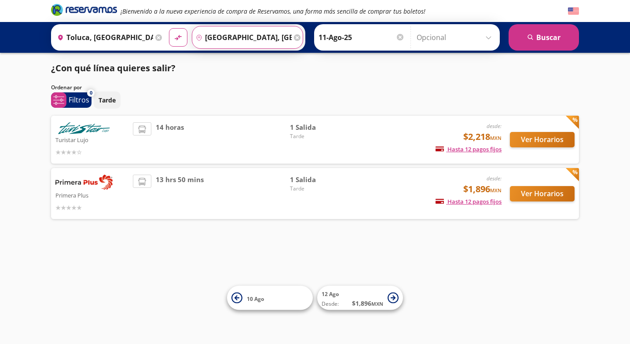
click at [271, 35] on input "[GEOGRAPHIC_DATA], [GEOGRAPHIC_DATA]" at bounding box center [241, 37] width 99 height 22
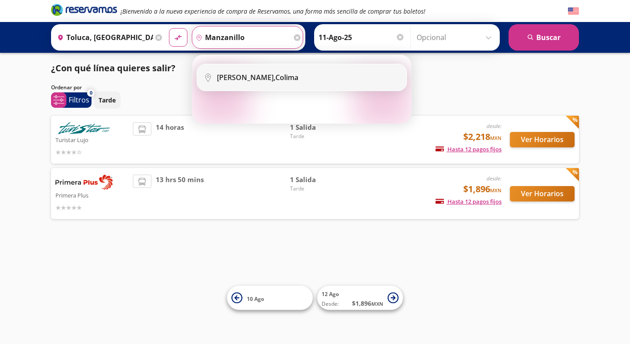
click at [257, 77] on div "Manzanillo, Colima" at bounding box center [257, 78] width 81 height 10
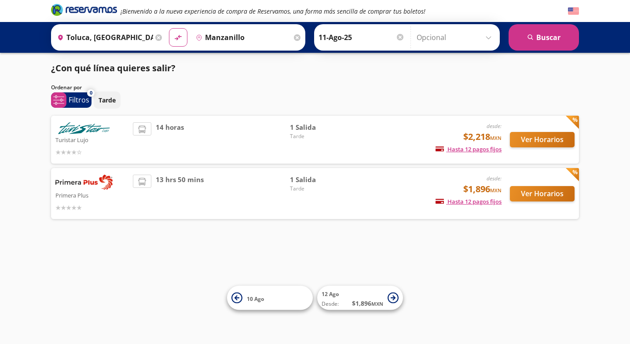
type input "Manzanillo, Colima"
click at [557, 41] on button "search [GEOGRAPHIC_DATA]" at bounding box center [544, 37] width 70 height 26
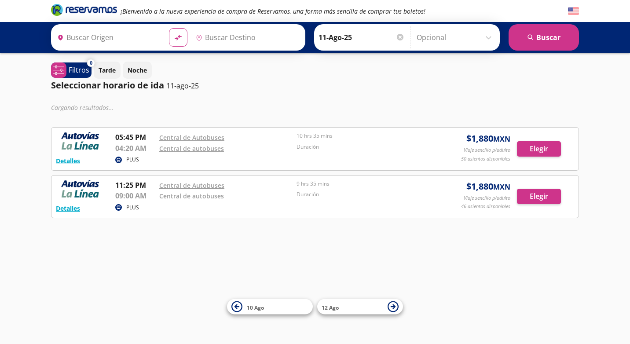
type input "Toluca, [GEOGRAPHIC_DATA]"
type input "Manzanillo, Colima"
